Goal: Transaction & Acquisition: Purchase product/service

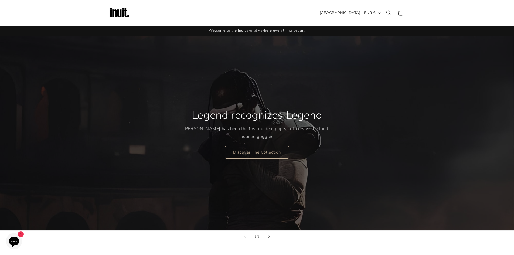
drag, startPoint x: 252, startPoint y: 125, endPoint x: 263, endPoint y: 125, distance: 10.8
click at [269, 124] on div "Legend recognizes Legend [PERSON_NAME] has been the first modern pop star to re…" at bounding box center [257, 133] width 147 height 72
click at [254, 127] on p "[PERSON_NAME] has been the first modern pop star to revive the Inuit-inspired g…" at bounding box center [257, 133] width 147 height 16
drag, startPoint x: 263, startPoint y: 86, endPoint x: 259, endPoint y: 89, distance: 4.8
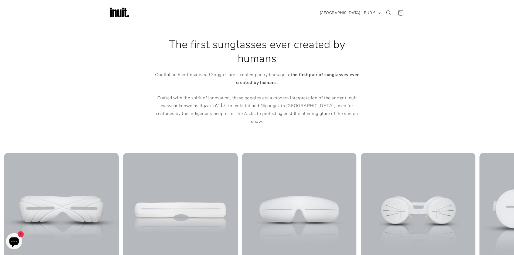
scroll to position [225, 0]
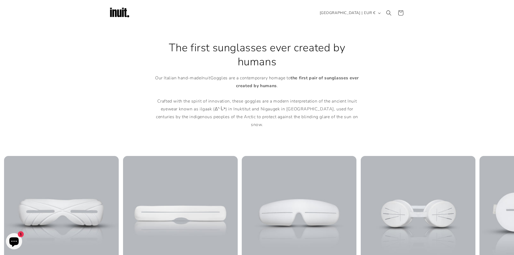
click at [249, 82] on p "Our Italian hand-made Inuit Goggles are a contemporary homage to the first pair…" at bounding box center [257, 101] width 211 height 55
drag, startPoint x: 249, startPoint y: 82, endPoint x: 251, endPoint y: 75, distance: 7.1
click at [249, 81] on p "Our Italian hand-made Inuit Goggles are a contemporary homage to the first pair…" at bounding box center [257, 101] width 211 height 55
drag, startPoint x: 184, startPoint y: 70, endPoint x: 175, endPoint y: 68, distance: 9.3
drag, startPoint x: 175, startPoint y: 68, endPoint x: 129, endPoint y: 66, distance: 45.9
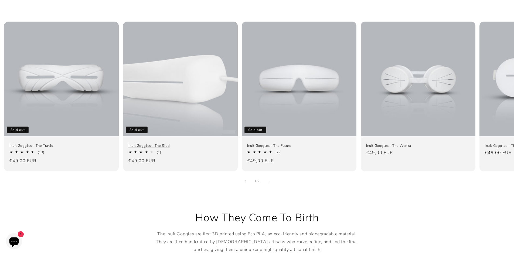
scroll to position [360, 0]
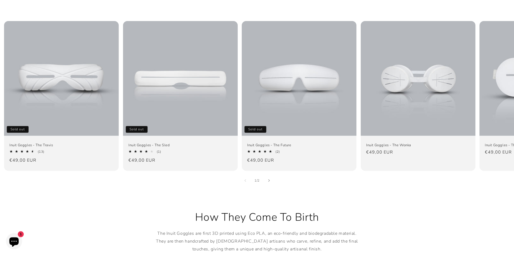
drag, startPoint x: 314, startPoint y: 99, endPoint x: 315, endPoint y: 171, distance: 72.6
drag, startPoint x: 315, startPoint y: 171, endPoint x: 315, endPoint y: 167, distance: 4.3
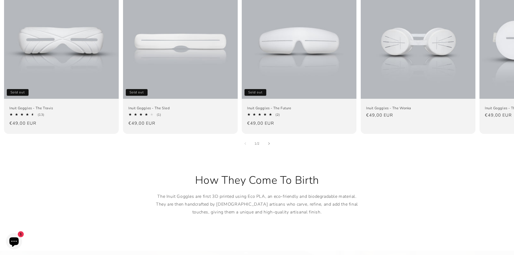
scroll to position [450, 0]
